Goal: Transaction & Acquisition: Purchase product/service

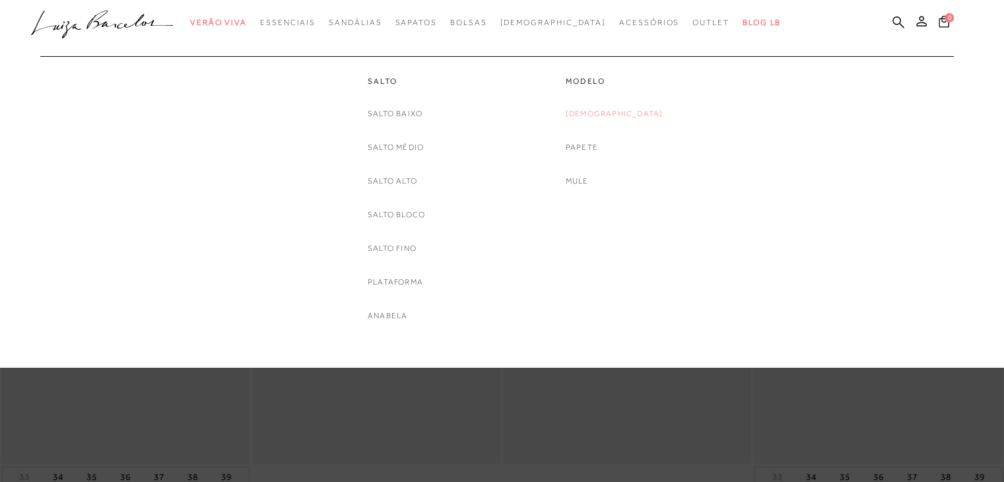
click at [614, 111] on link "[DEMOGRAPHIC_DATA]" at bounding box center [615, 114] width 98 height 14
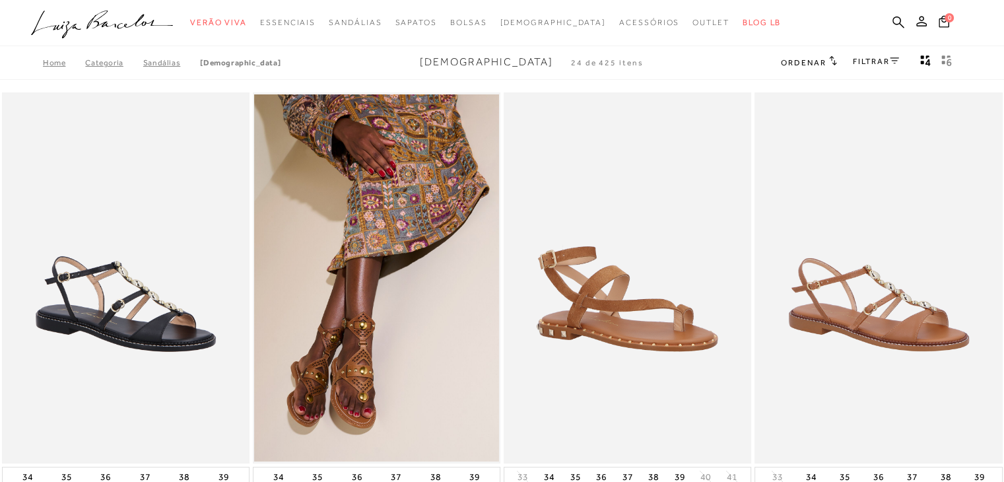
click at [881, 63] on link "FILTRAR" at bounding box center [876, 61] width 46 height 9
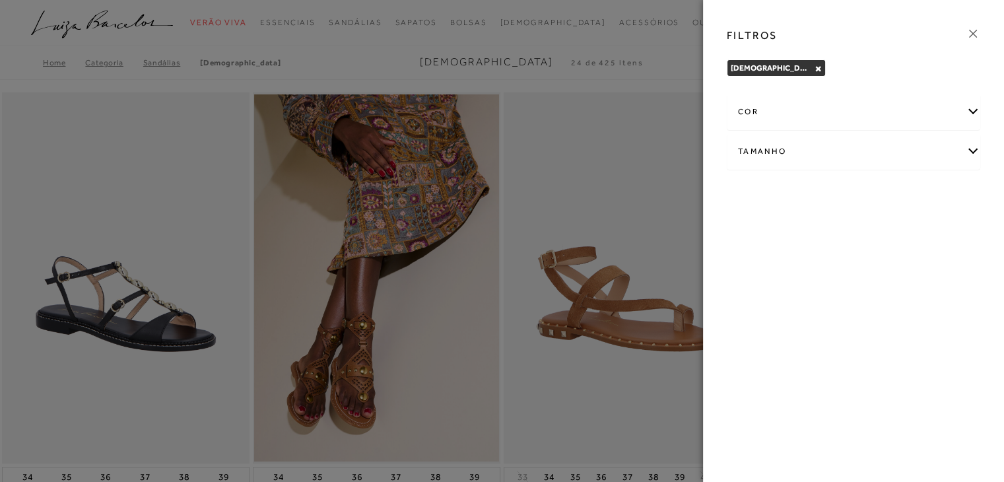
click at [950, 114] on div "cor" at bounding box center [853, 111] width 252 height 35
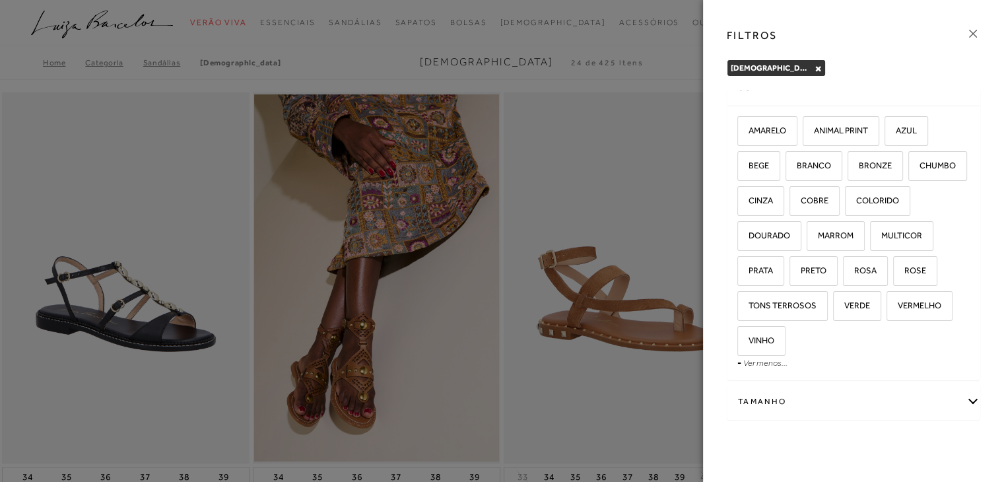
scroll to position [24, 0]
click at [790, 234] on span "DOURADO" at bounding box center [764, 235] width 51 height 10
click at [748, 234] on input "DOURADO" at bounding box center [741, 236] width 13 height 13
checkbox input "true"
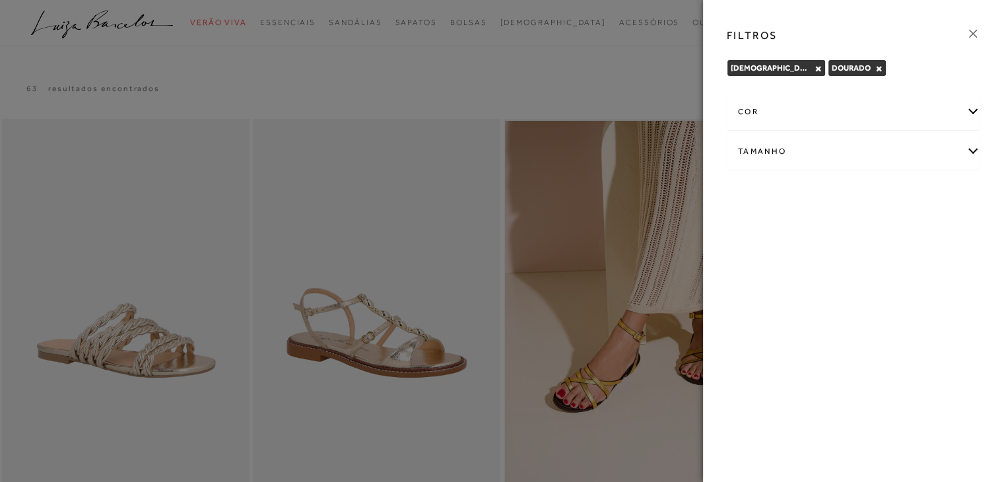
click at [970, 34] on icon at bounding box center [973, 33] width 15 height 15
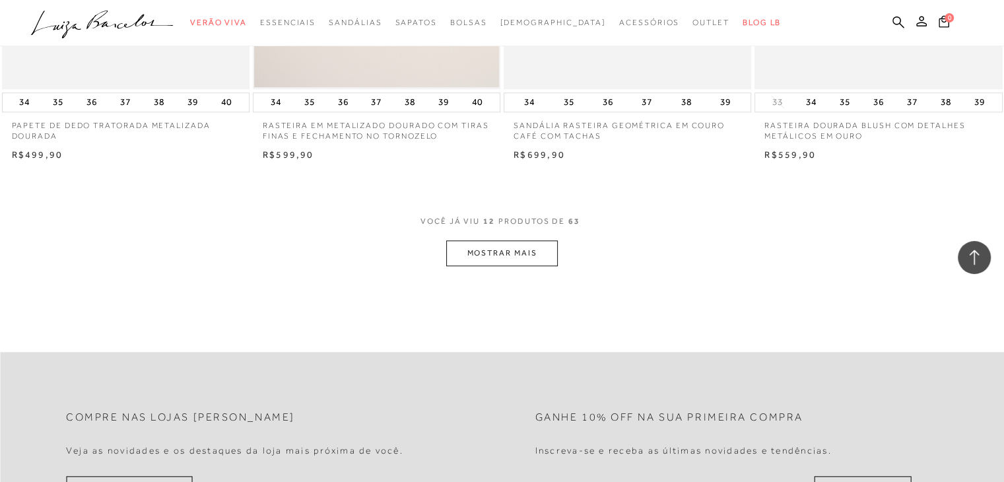
scroll to position [1320, 0]
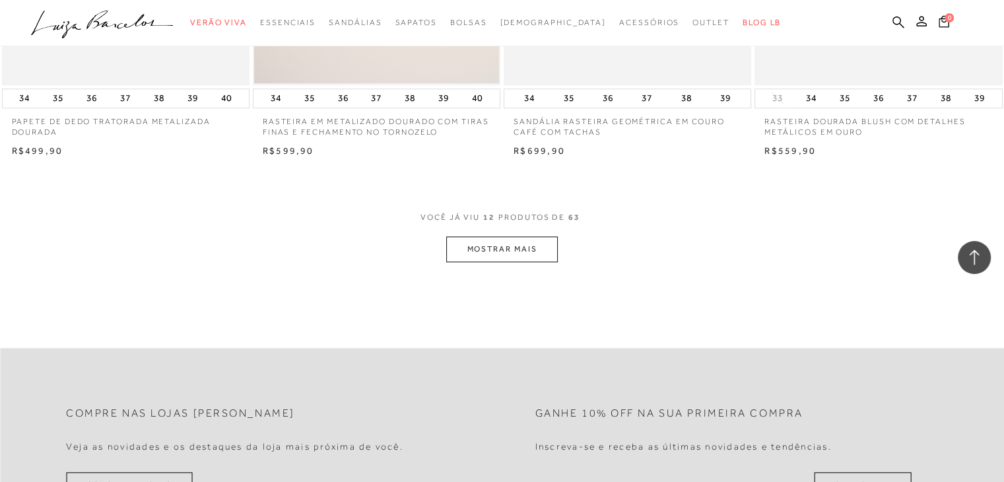
click at [531, 249] on button "MOSTRAR MAIS" at bounding box center [501, 249] width 111 height 26
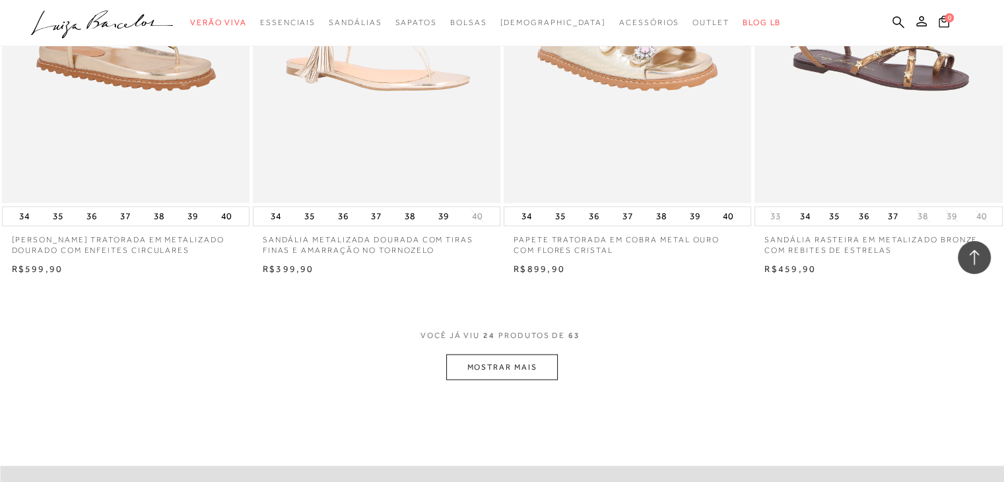
scroll to position [2706, 0]
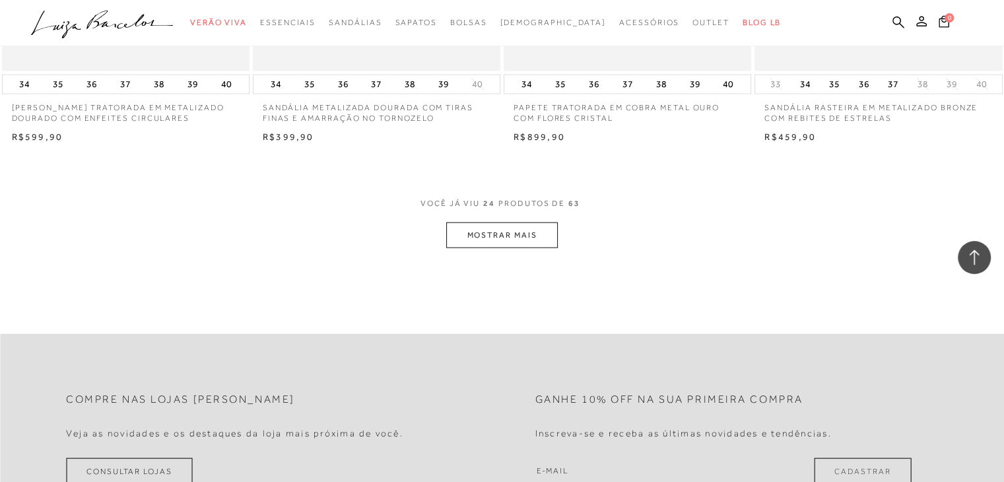
click at [552, 242] on button "MOSTRAR MAIS" at bounding box center [501, 235] width 111 height 26
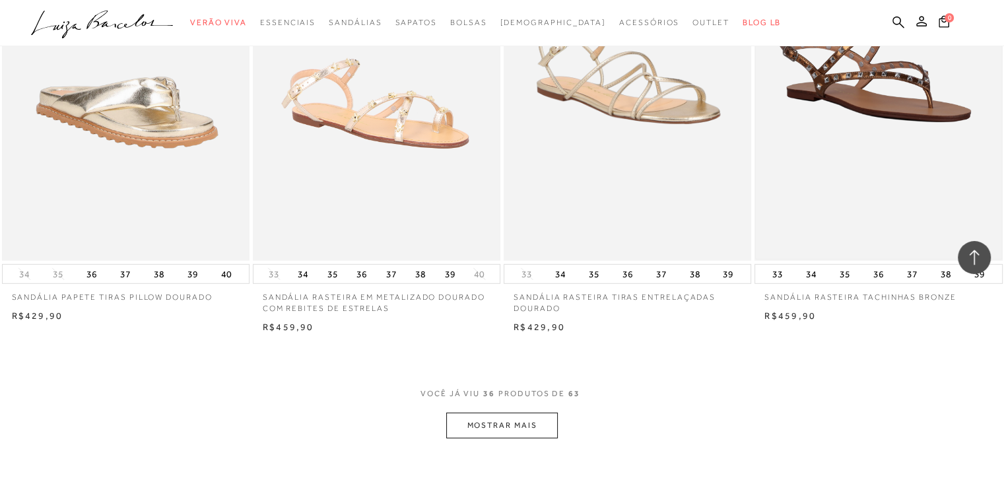
scroll to position [4026, 0]
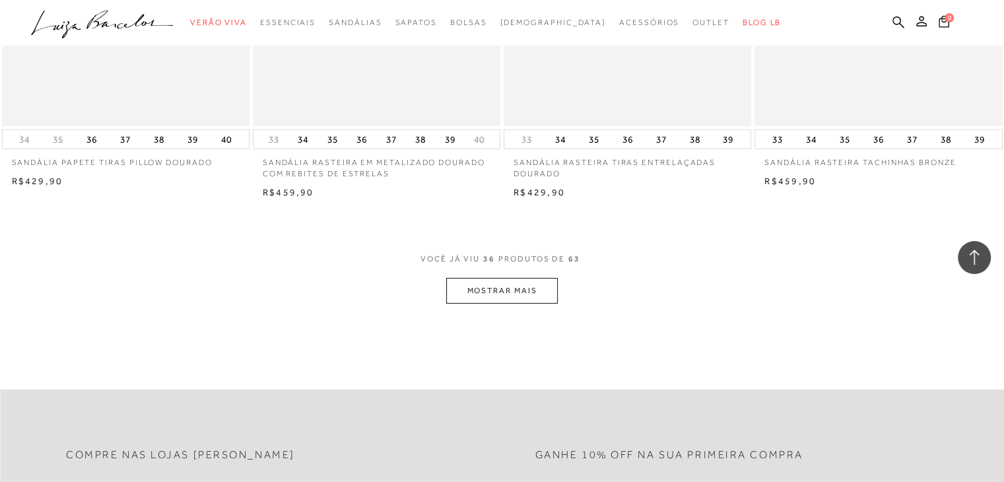
click at [535, 304] on button "MOSTRAR MAIS" at bounding box center [501, 291] width 111 height 26
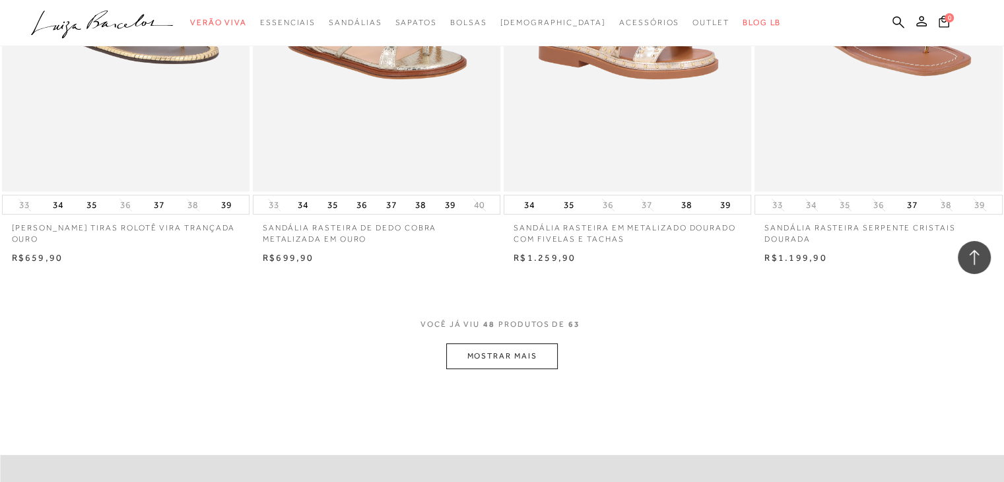
scroll to position [5346, 0]
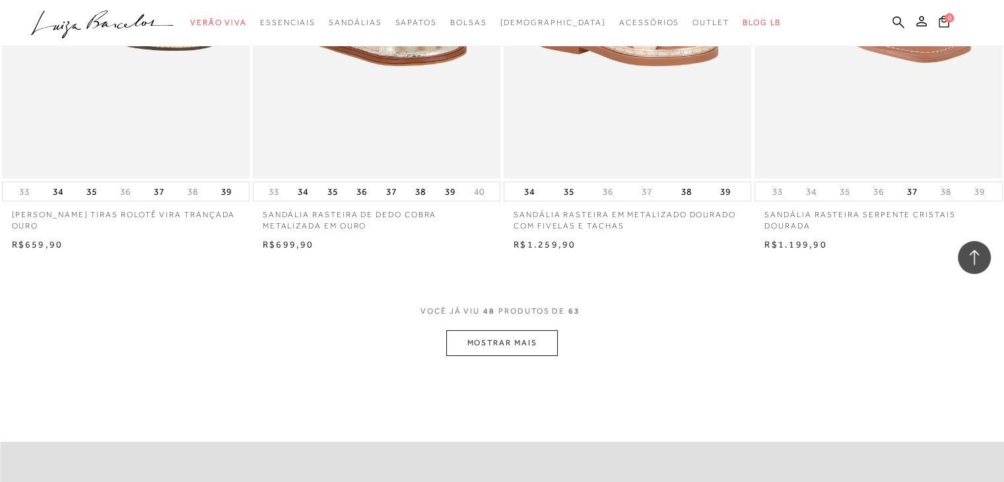
click at [518, 352] on button "MOSTRAR MAIS" at bounding box center [501, 343] width 111 height 26
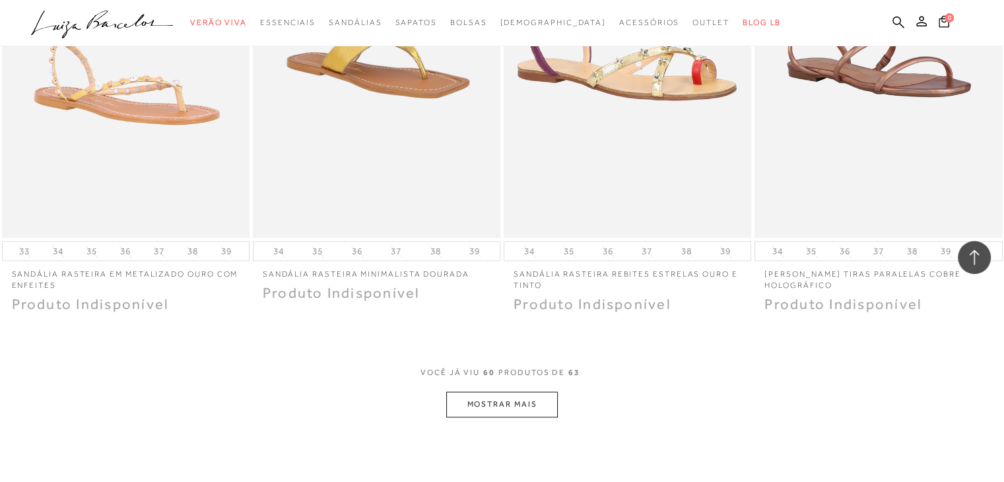
scroll to position [6732, 0]
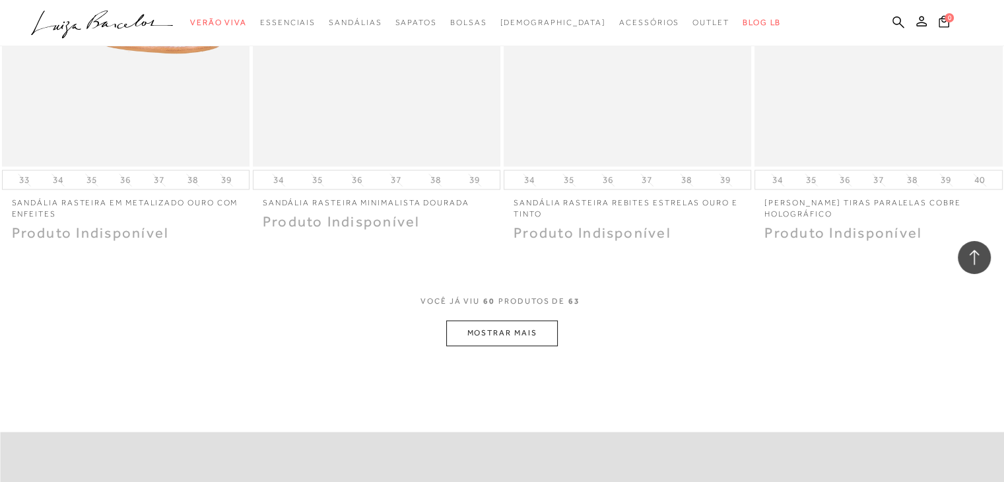
click at [495, 338] on button "MOSTRAR MAIS" at bounding box center [501, 333] width 111 height 26
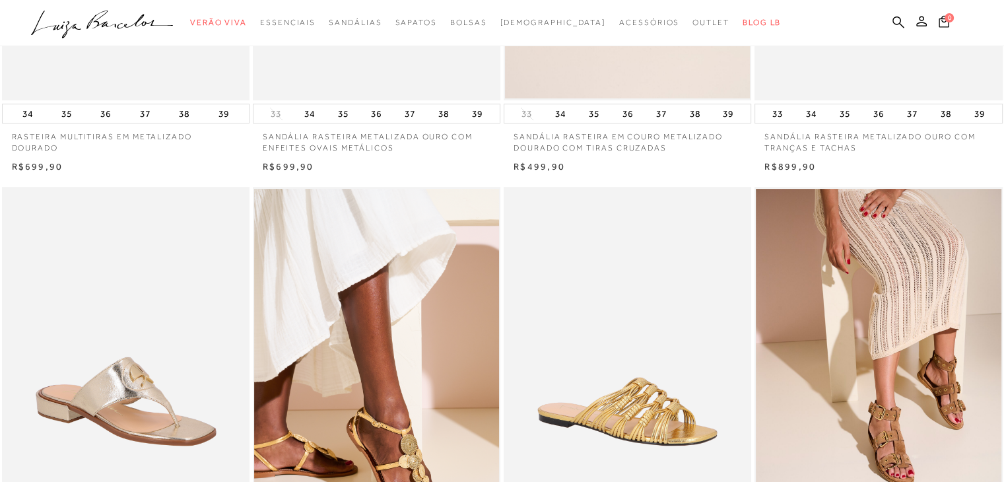
scroll to position [0, 0]
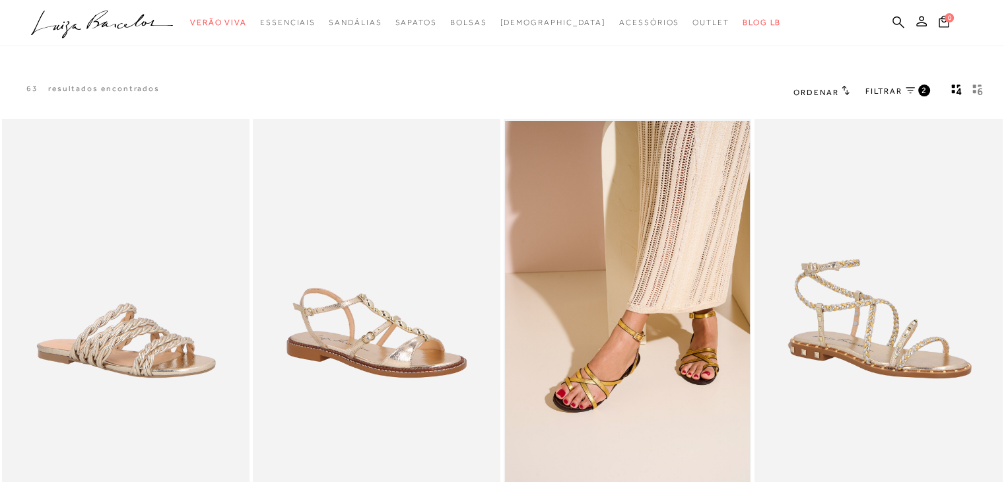
click at [890, 94] on span "FILTRAR" at bounding box center [883, 91] width 37 height 11
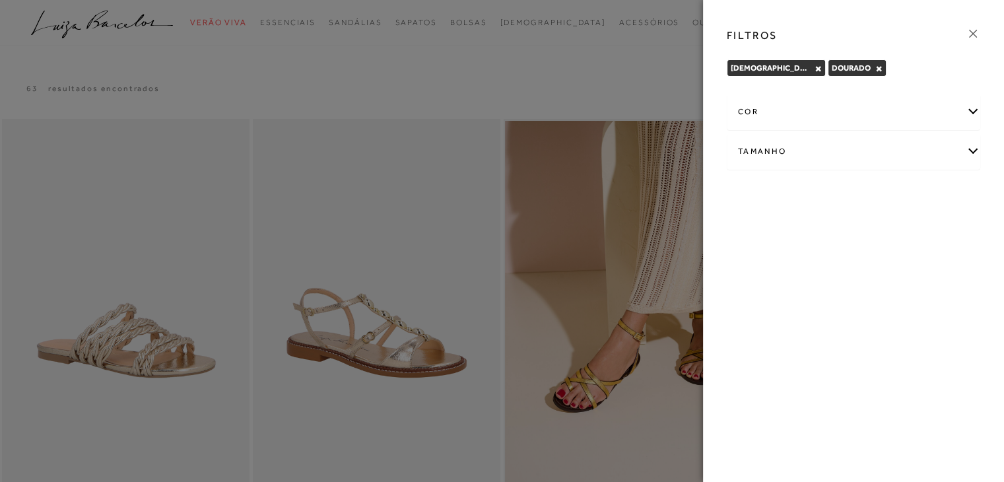
click at [877, 108] on div "cor" at bounding box center [853, 111] width 252 height 35
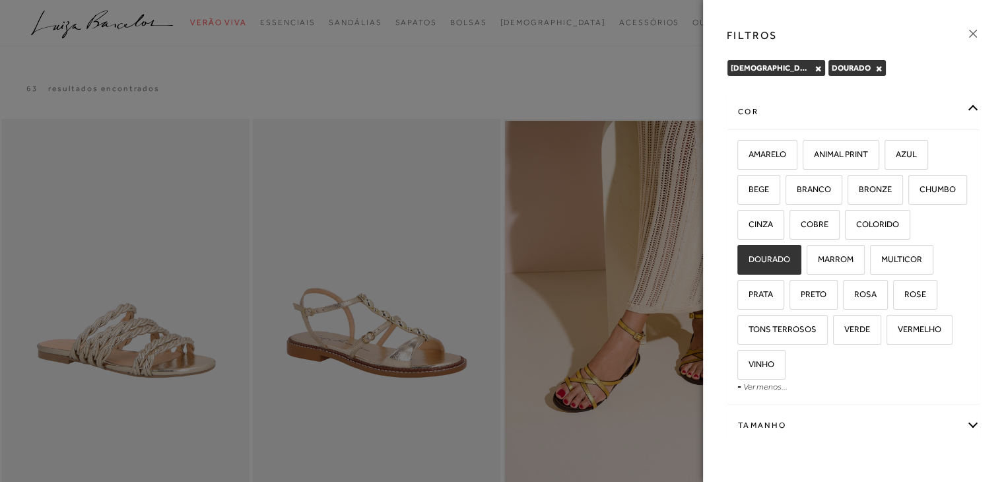
click at [790, 261] on span "DOURADO" at bounding box center [764, 259] width 51 height 10
click at [748, 261] on input "DOURADO" at bounding box center [741, 261] width 13 height 13
checkbox input "false"
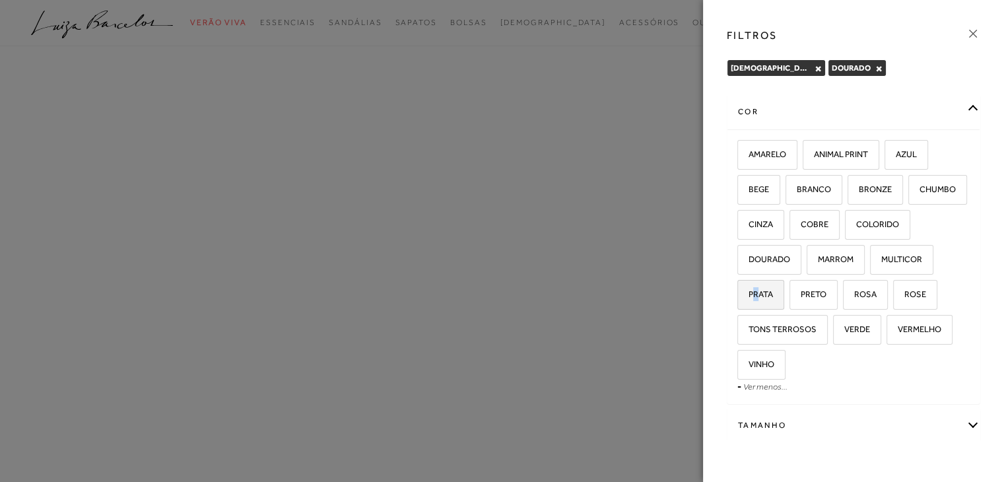
click at [783, 286] on label "PRATA" at bounding box center [761, 295] width 46 height 28
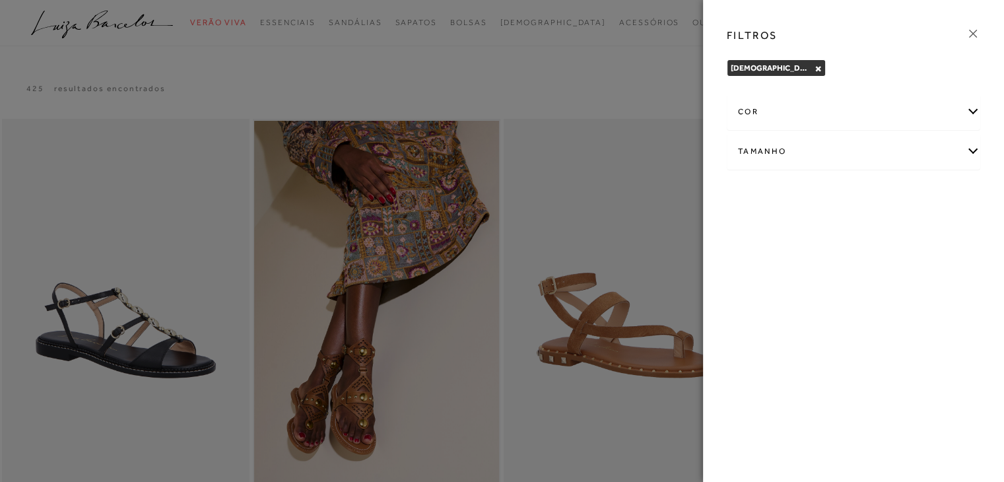
click at [888, 109] on div "cor" at bounding box center [853, 111] width 252 height 35
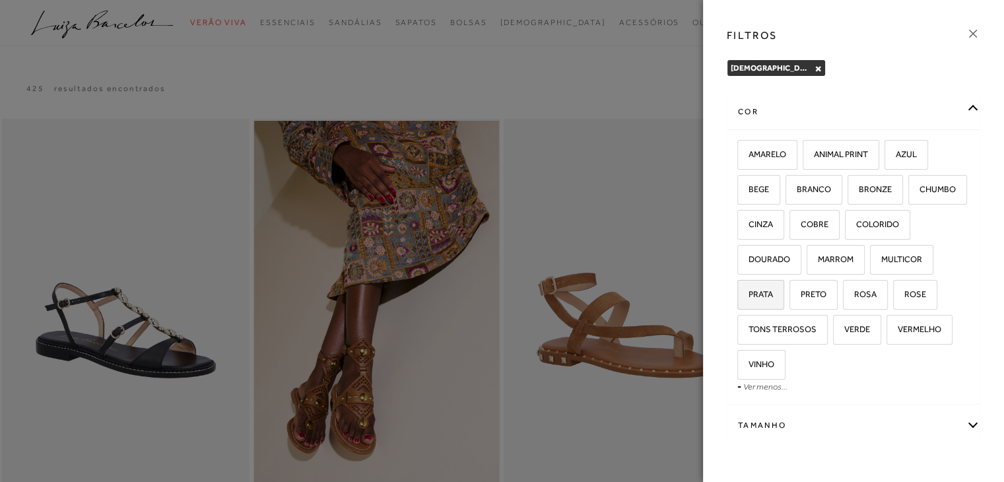
click at [773, 289] on span "PRATA" at bounding box center [756, 294] width 34 height 10
click at [748, 290] on input "PRATA" at bounding box center [741, 296] width 13 height 13
checkbox input "true"
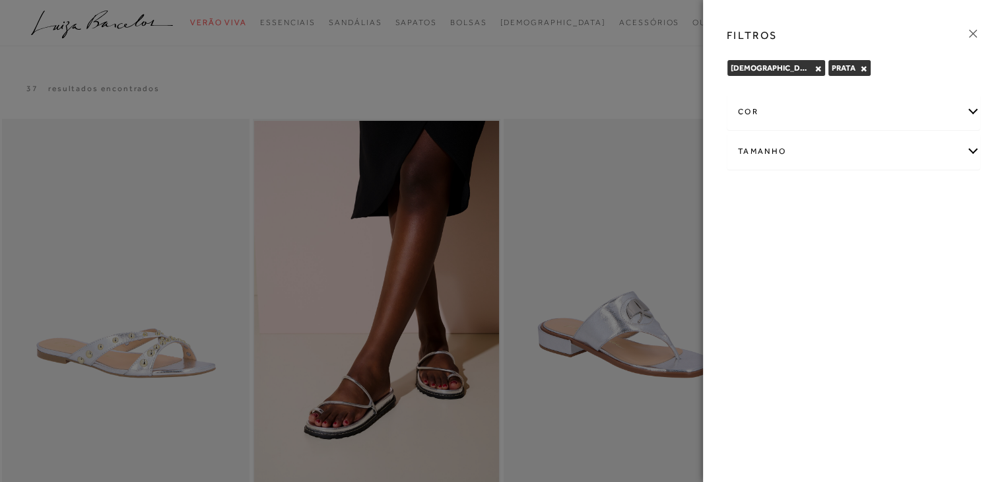
click at [514, 152] on div at bounding box center [502, 241] width 1004 height 482
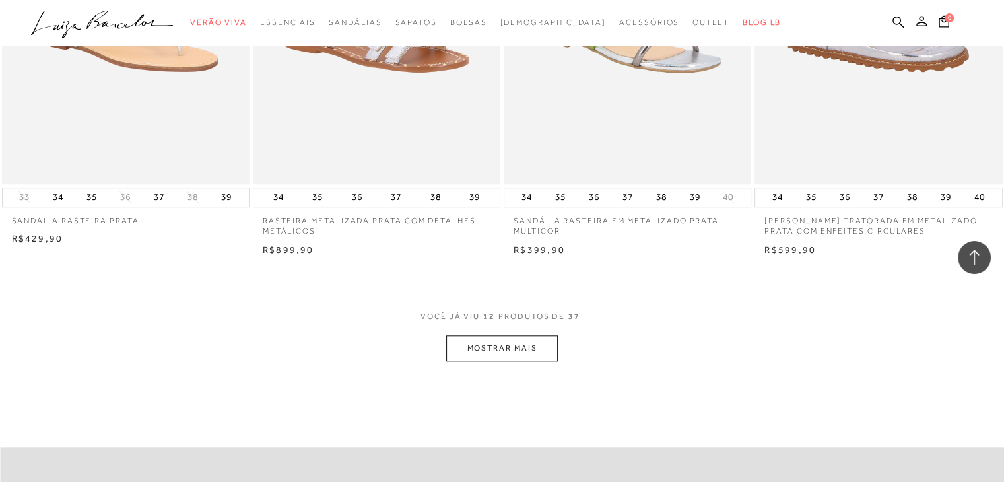
scroll to position [1254, 0]
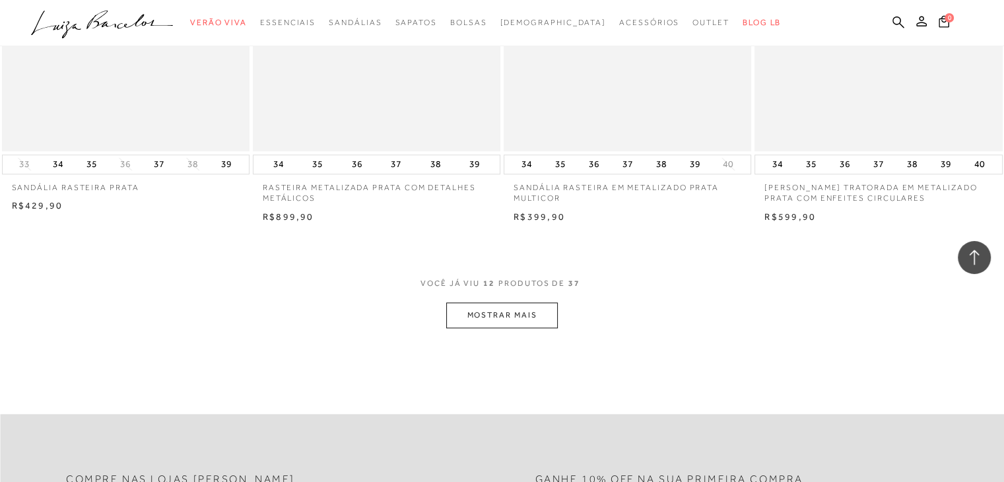
click at [471, 319] on button "MOSTRAR MAIS" at bounding box center [501, 315] width 111 height 26
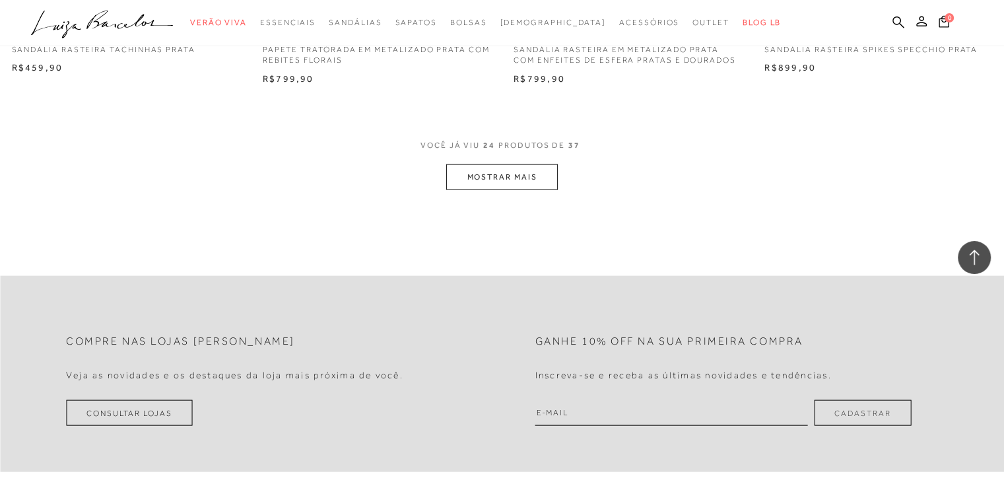
scroll to position [2772, 0]
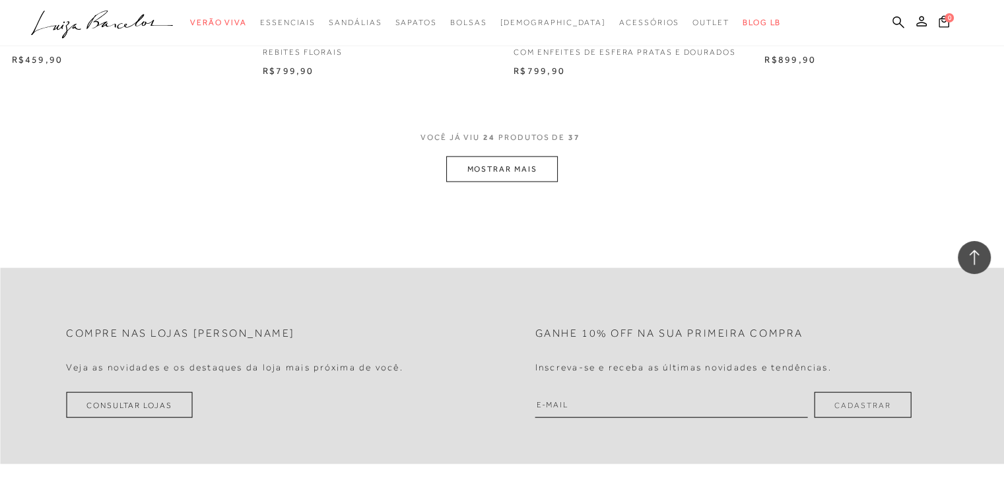
click at [523, 170] on button "MOSTRAR MAIS" at bounding box center [501, 169] width 111 height 26
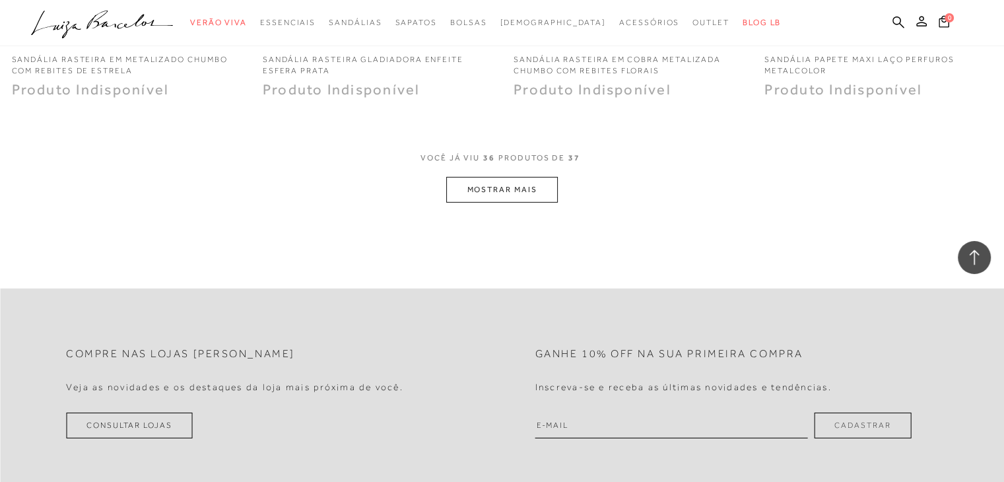
scroll to position [4158, 0]
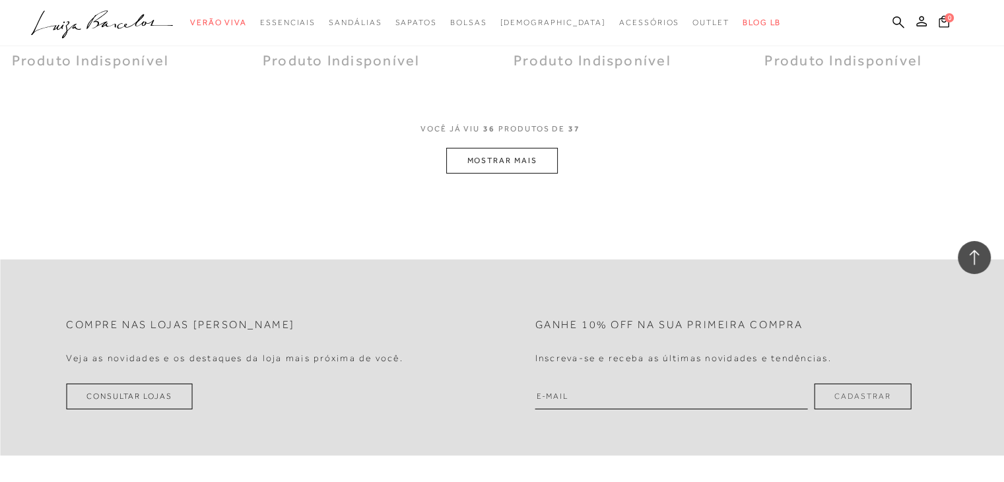
click at [539, 153] on button "MOSTRAR MAIS" at bounding box center [501, 161] width 111 height 26
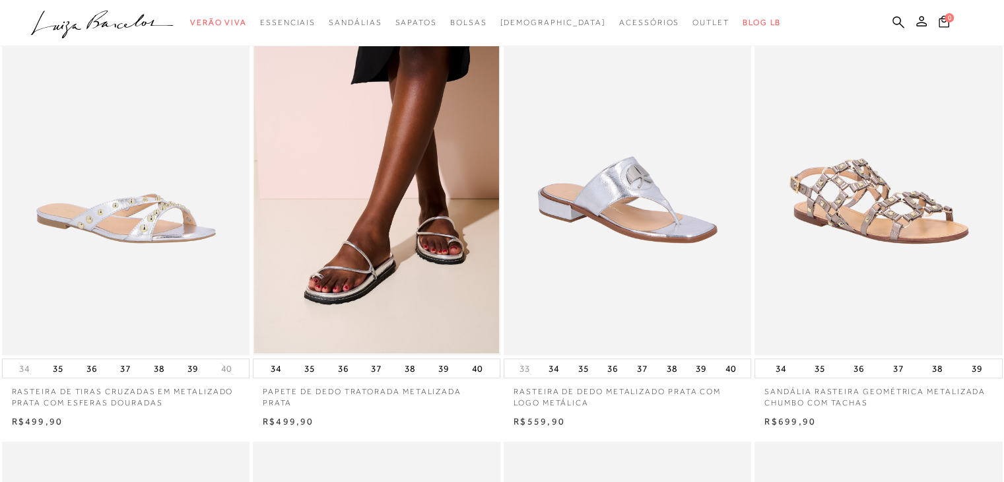
scroll to position [0, 0]
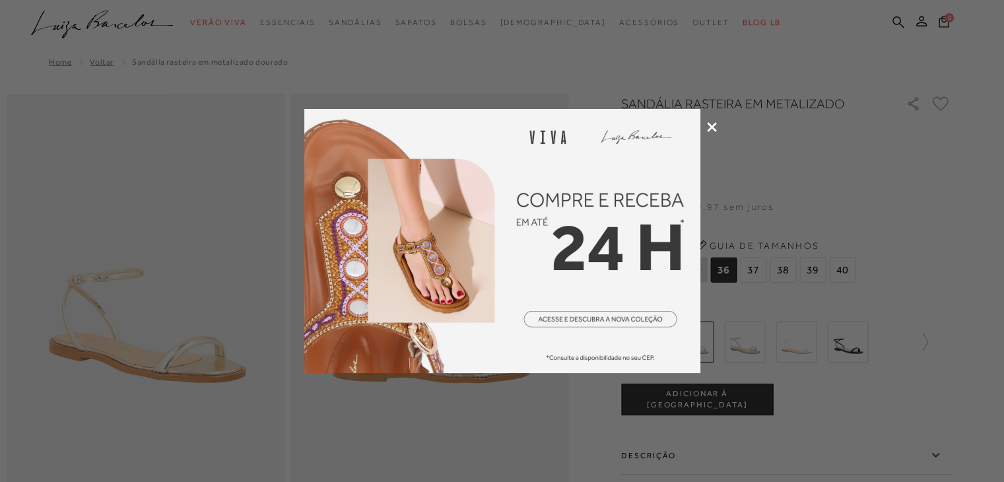
click at [714, 123] on icon at bounding box center [712, 127] width 10 height 10
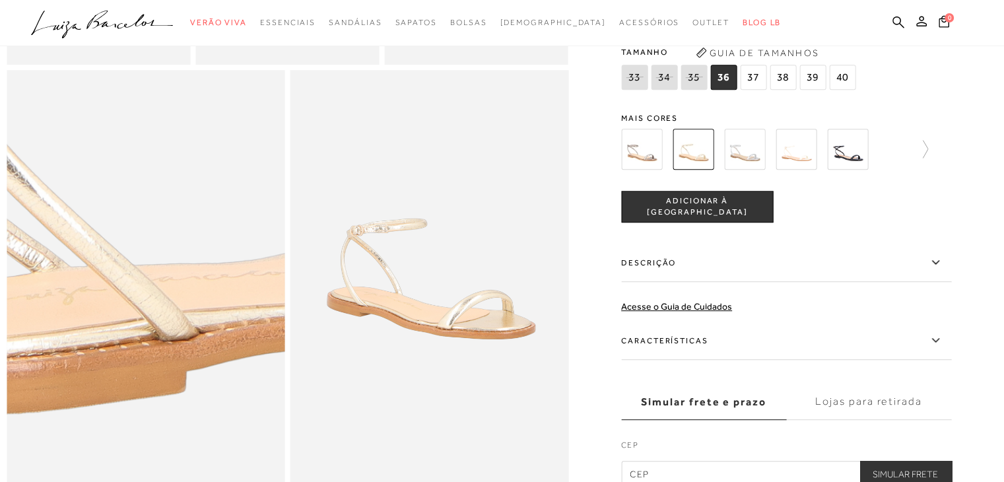
scroll to position [726, 0]
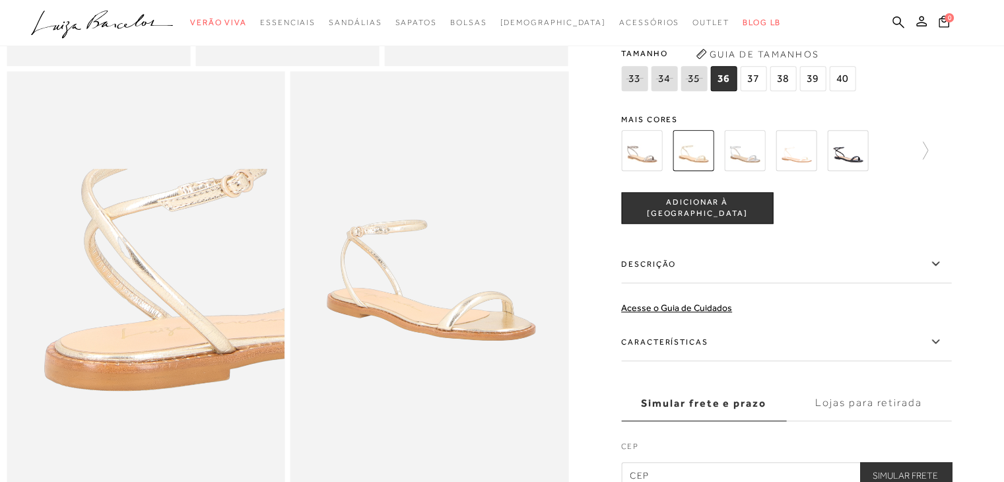
click at [751, 170] on img at bounding box center [744, 150] width 41 height 41
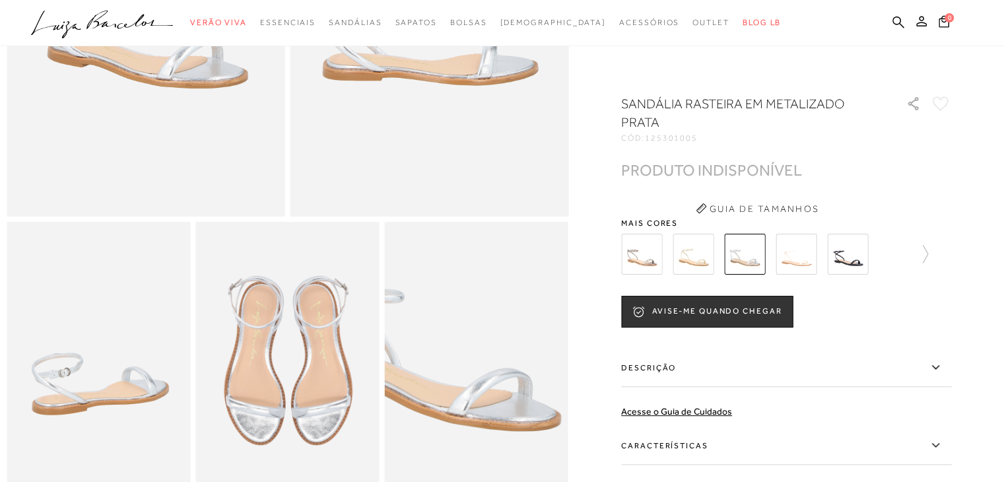
scroll to position [330, 0]
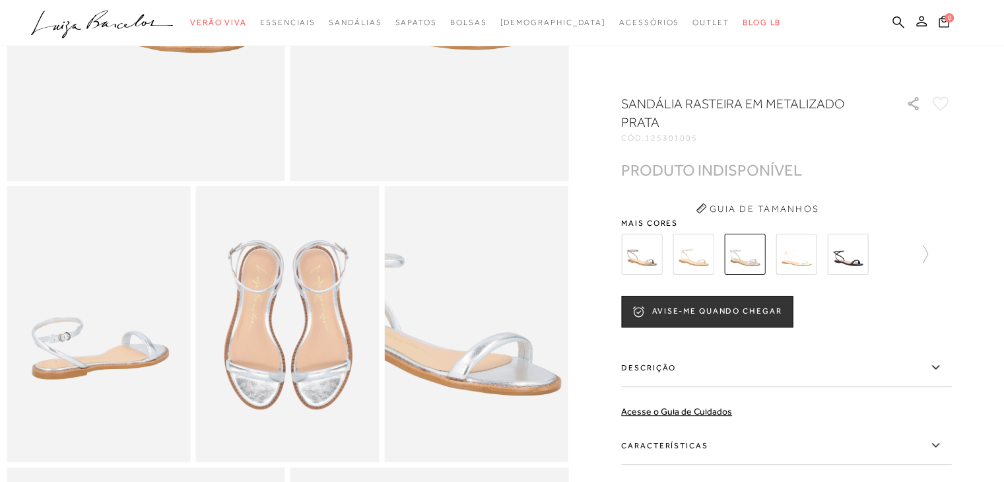
click at [842, 265] on img at bounding box center [847, 254] width 41 height 41
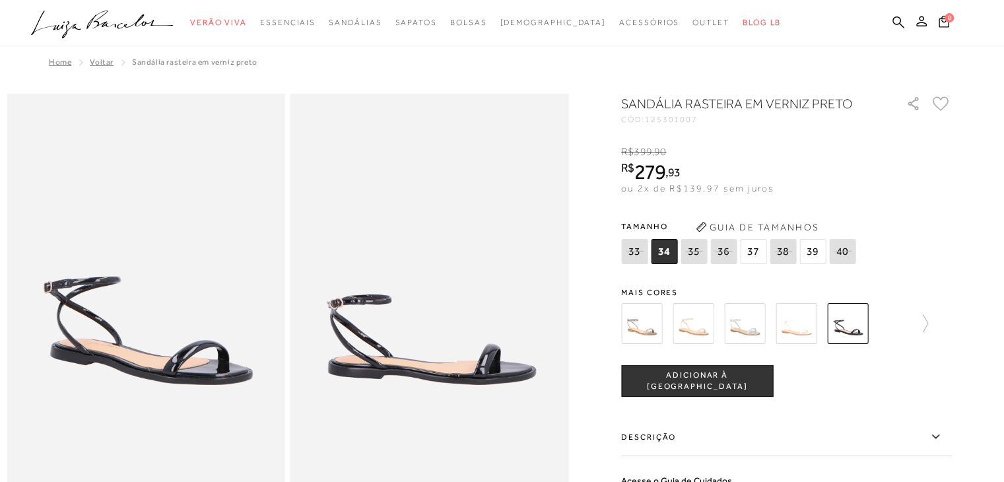
click at [656, 323] on img at bounding box center [641, 323] width 41 height 41
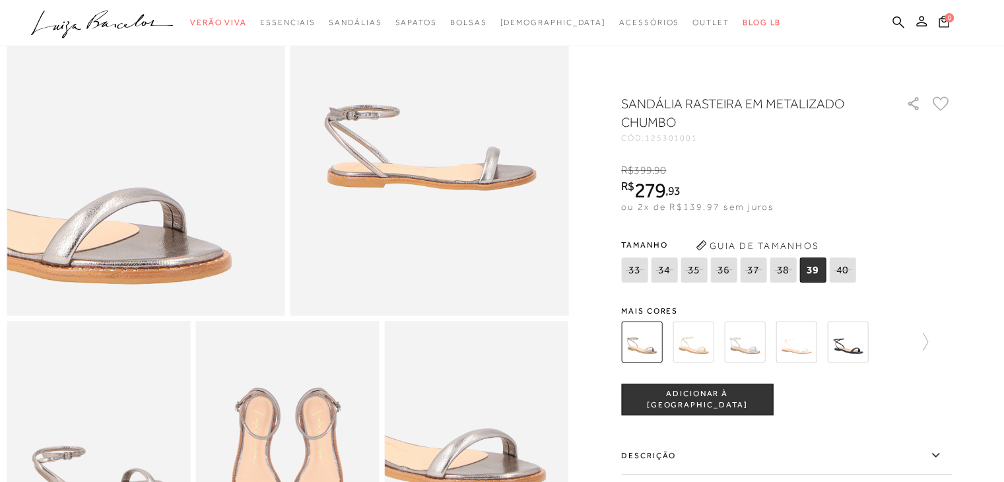
scroll to position [198, 0]
